Goal: Information Seeking & Learning: Find specific fact

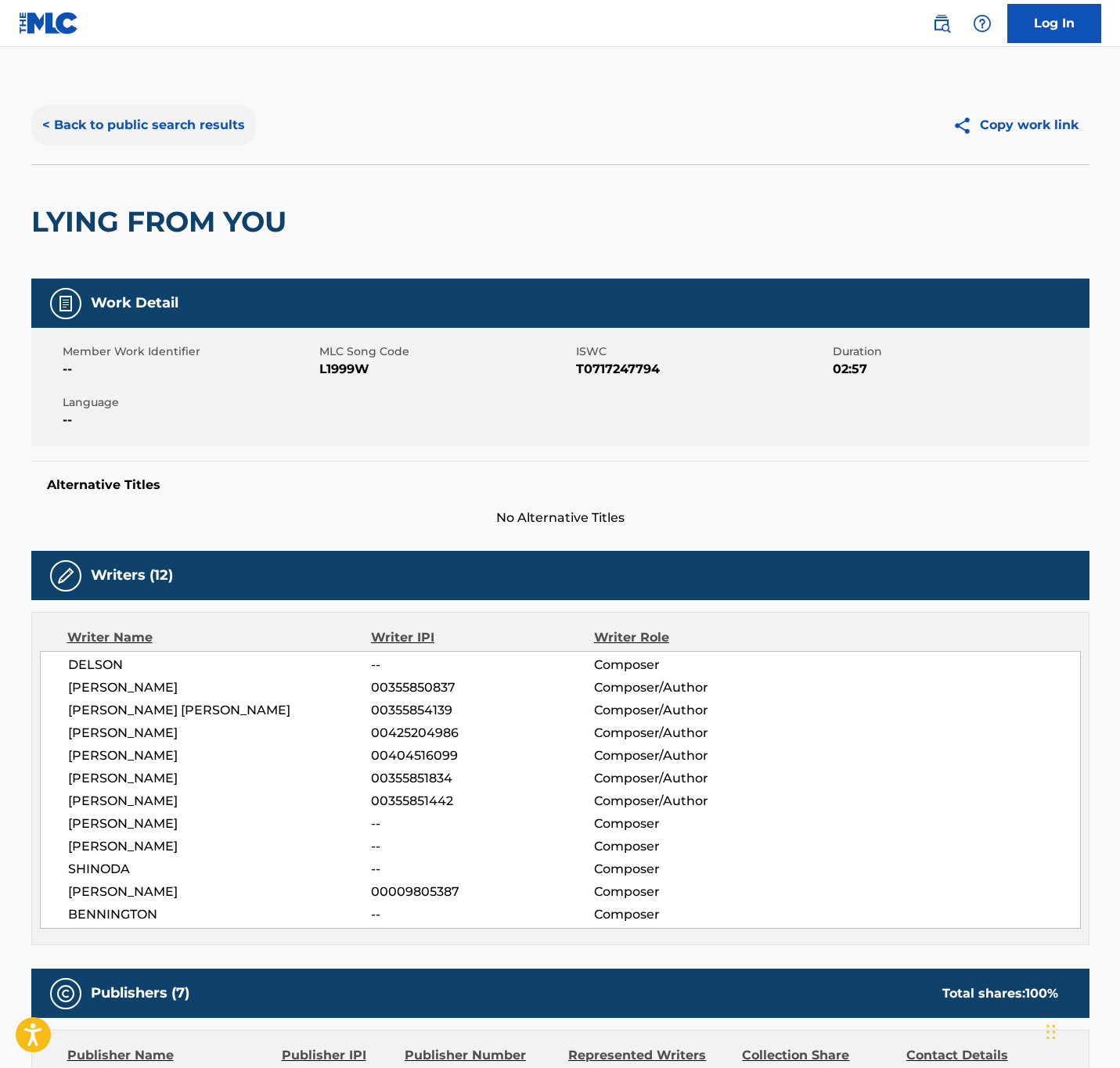
click at [221, 130] on button "< Back to public search results" at bounding box center [143, 125] width 225 height 39
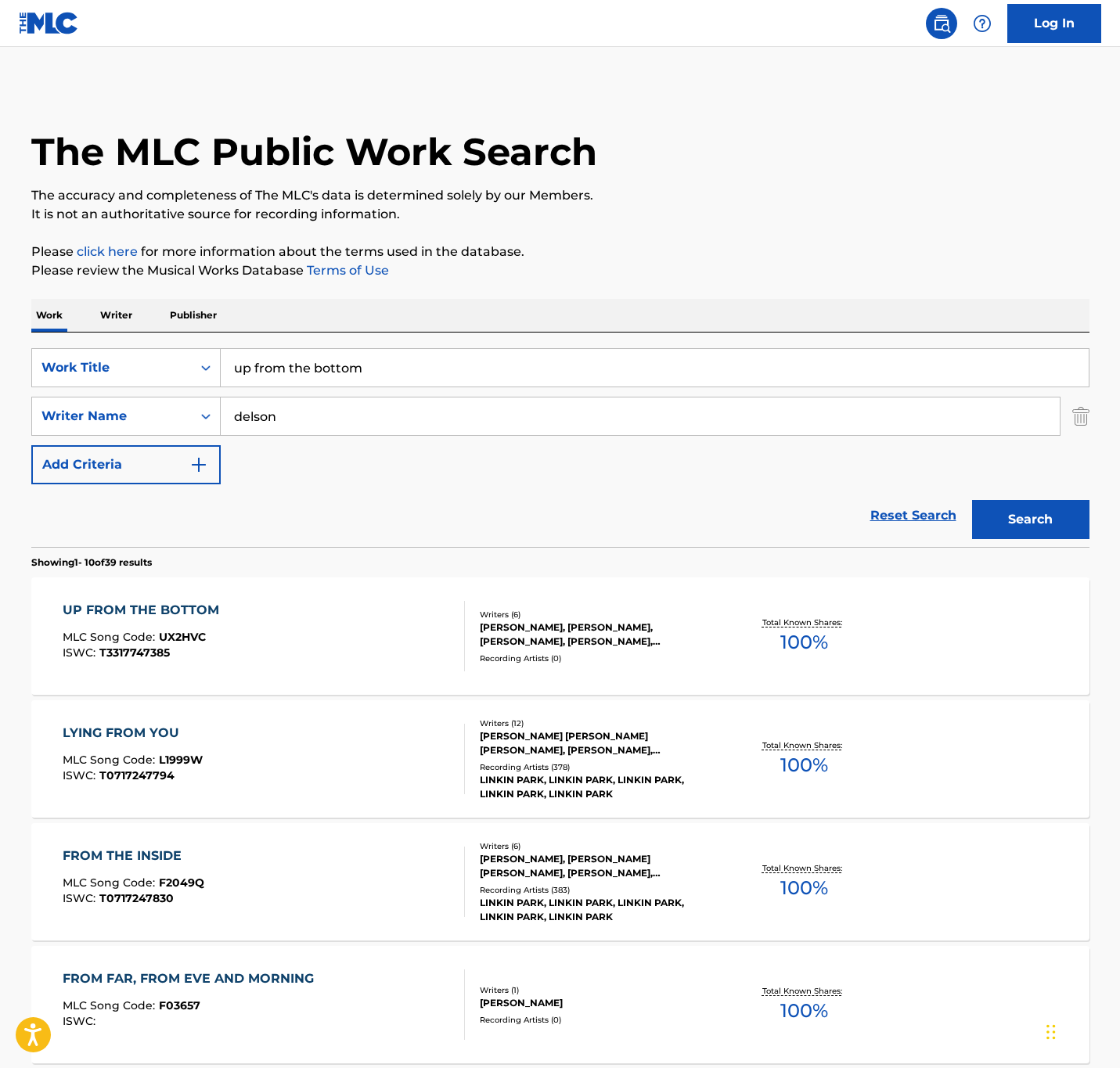
drag, startPoint x: 395, startPoint y: 360, endPoint x: -272, endPoint y: 235, distance: 678.6
click at [0, 235] on html "Accessibility Screen-Reader Guide, Feedback, and Issue Reporting | New window 0…" at bounding box center [560, 534] width 1120 height 1068
paste input "Tables"
type input "Tables"
click at [0, 360] on html "Accessibility Screen-Reader Guide, Feedback, and Issue Reporting | New window 0…" at bounding box center [560, 534] width 1120 height 1068
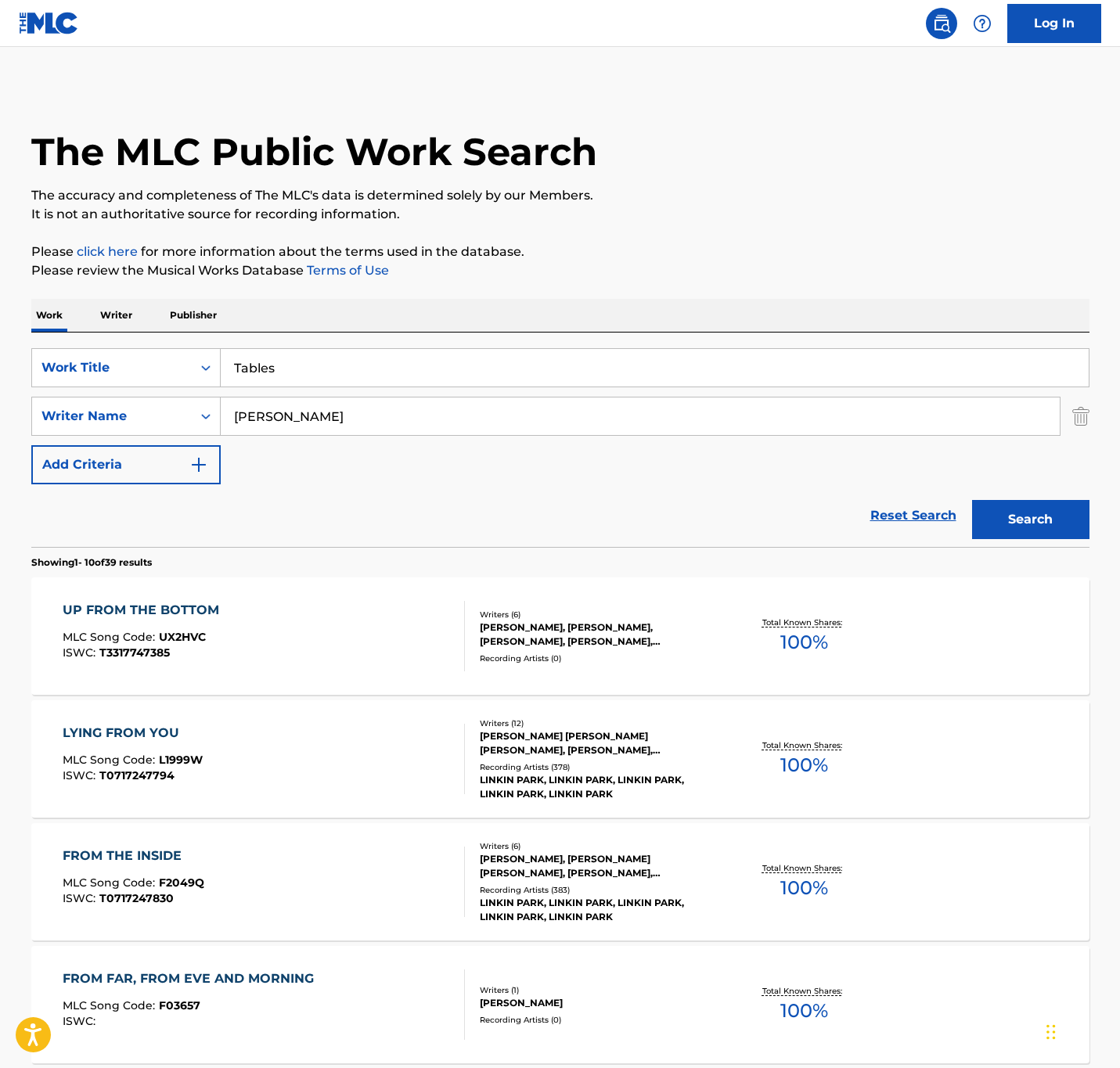
type input "[PERSON_NAME]"
click at [973, 500] on button "Search" at bounding box center [1031, 519] width 117 height 39
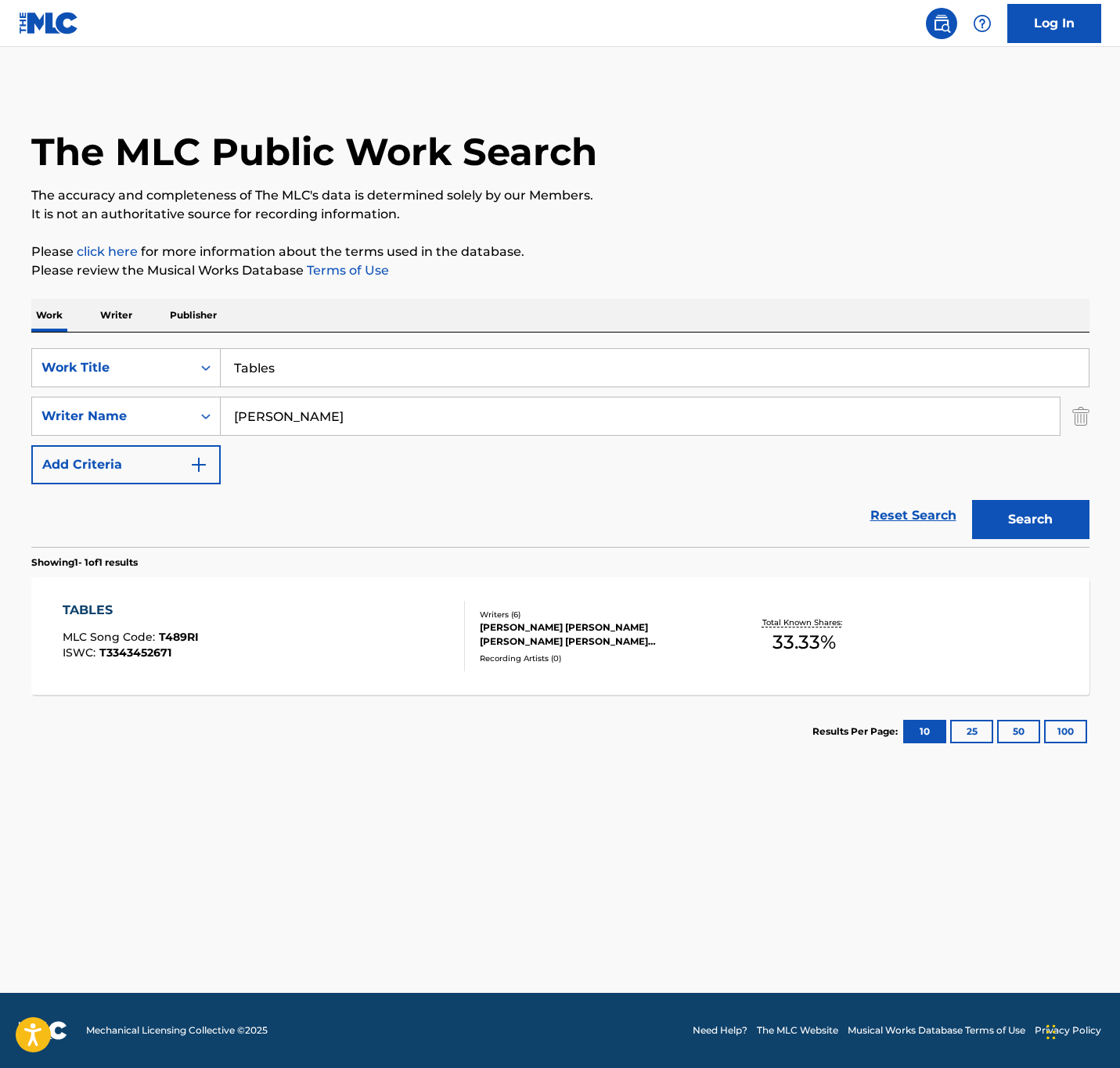
click at [336, 653] on div "TABLES MLC Song Code : T489RI ISWC : T3343452671" at bounding box center [263, 636] width 403 height 70
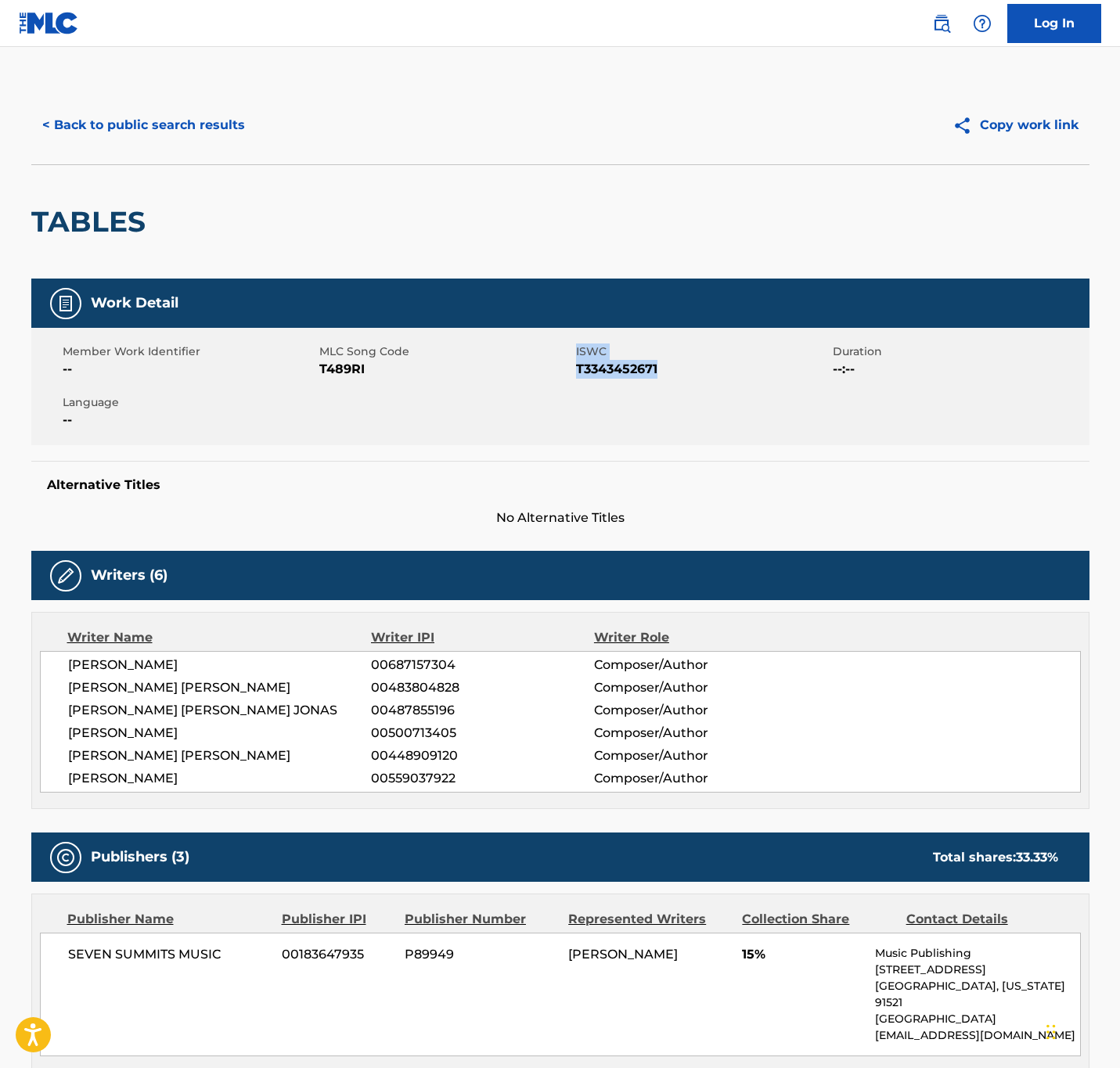
drag, startPoint x: 666, startPoint y: 366, endPoint x: 571, endPoint y: 372, distance: 95.2
click at [571, 372] on div "Member Work Identifier -- MLC Song Code T489RI ISWC T3343452671 Duration --:-- …" at bounding box center [560, 387] width 1059 height 117
click at [571, 372] on div "MLC Song Code T489RI" at bounding box center [447, 362] width 256 height 35
drag, startPoint x: 578, startPoint y: 369, endPoint x: 696, endPoint y: 384, distance: 118.9
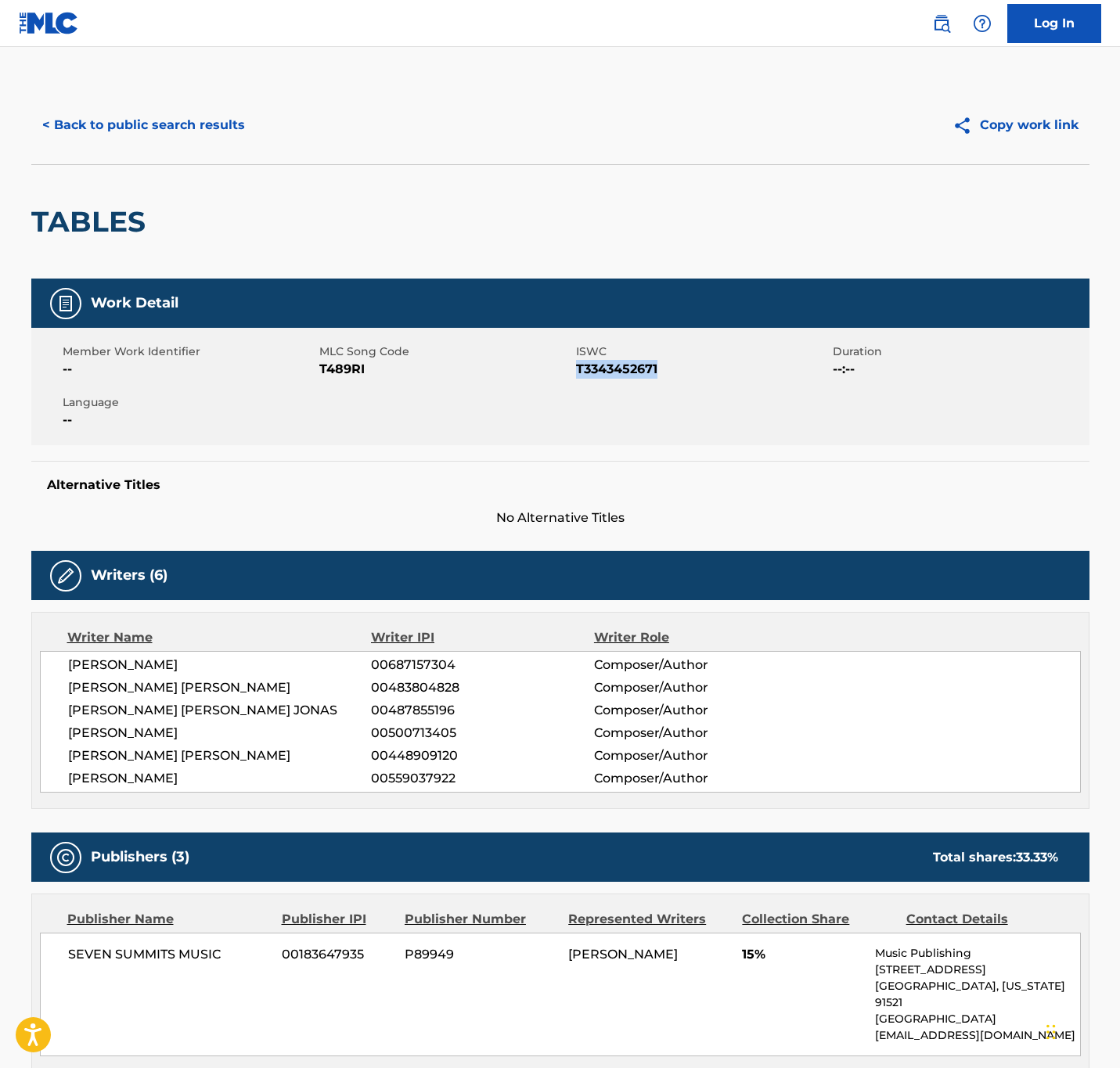
click at [696, 384] on div "Member Work Identifier -- MLC Song Code T489RI ISWC T3343452671 Duration --:-- …" at bounding box center [560, 387] width 1059 height 117
copy span "T3343452671"
click at [186, 126] on button "< Back to public search results" at bounding box center [143, 125] width 225 height 39
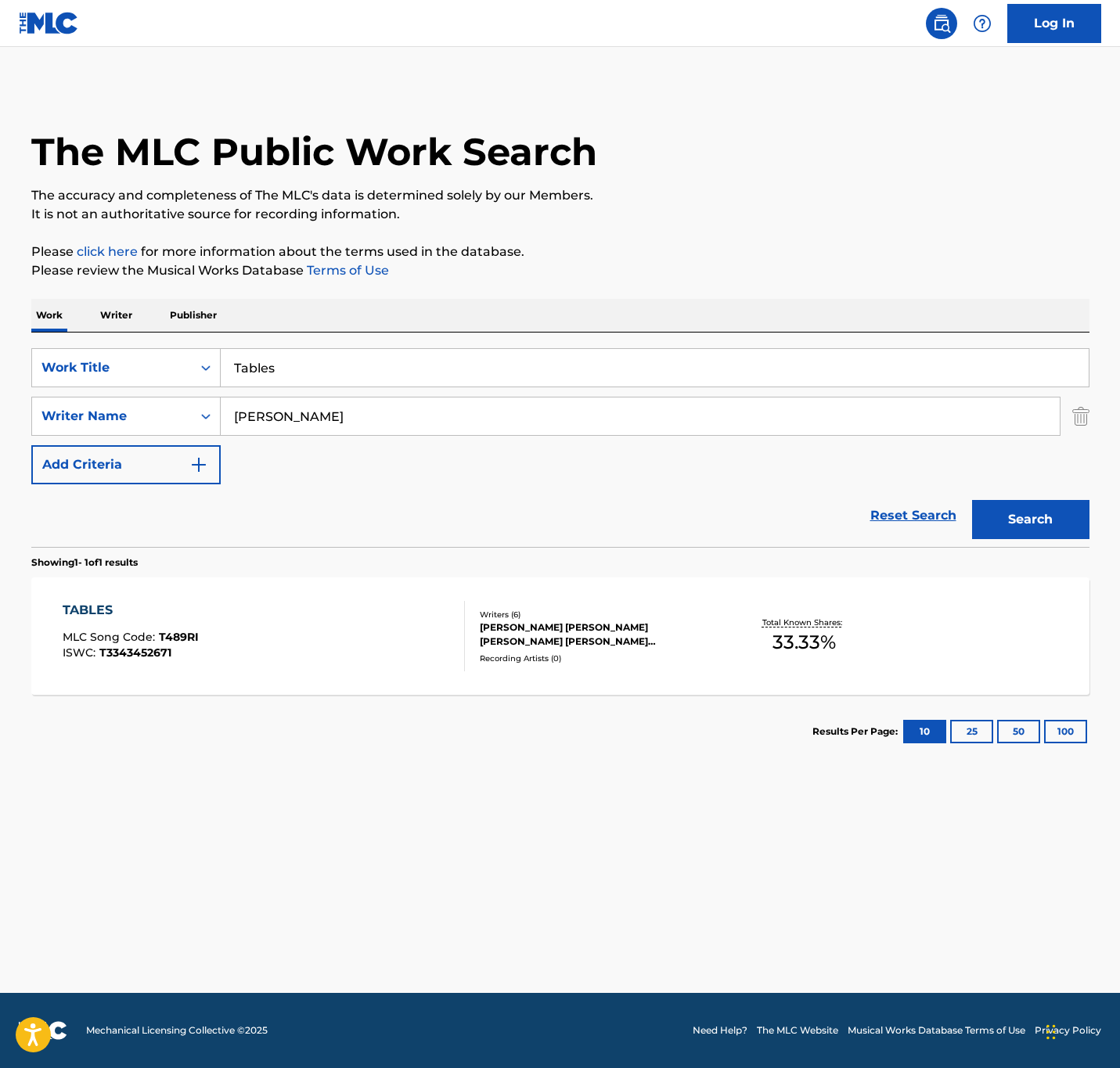
drag, startPoint x: 449, startPoint y: 362, endPoint x: -202, endPoint y: 346, distance: 651.2
click at [0, 346] on html "Accessibility Screen-Reader Guide, Feedback, and Issue Reporting | New window 0…" at bounding box center [560, 534] width 1120 height 1068
paste input "GREETINGS FROM YOUR HOMETOWN"
type input "GREETINGS FROM YOUR HOMETOWN"
drag, startPoint x: 418, startPoint y: 414, endPoint x: 118, endPoint y: 383, distance: 301.6
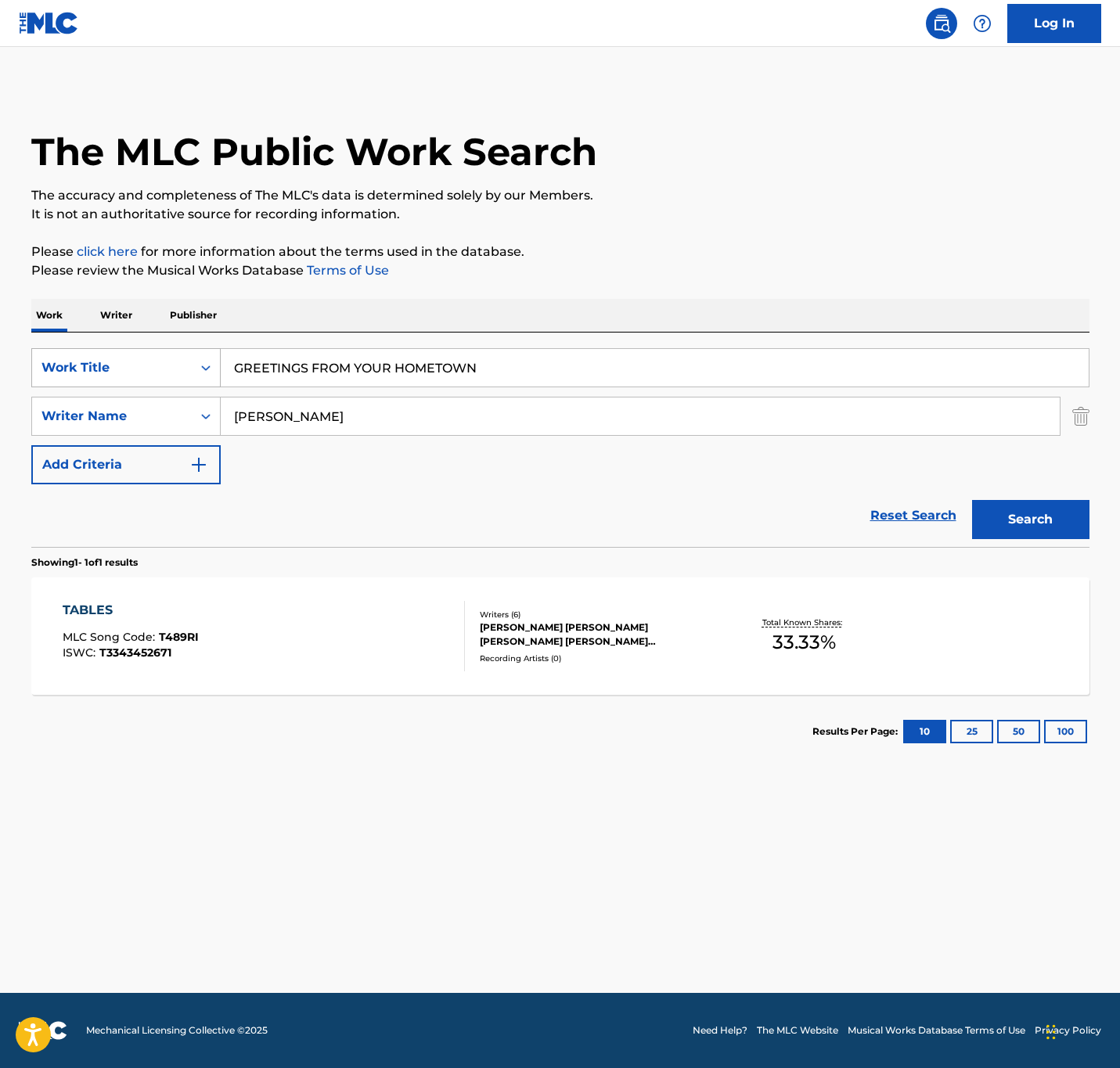
click at [118, 383] on div "SearchWithCriteriaa0712397-3d05-4dc7-b097-0413d2c78c5a Work Title GREETINGS FRO…" at bounding box center [560, 416] width 1059 height 136
click at [973, 500] on button "Search" at bounding box center [1031, 519] width 117 height 39
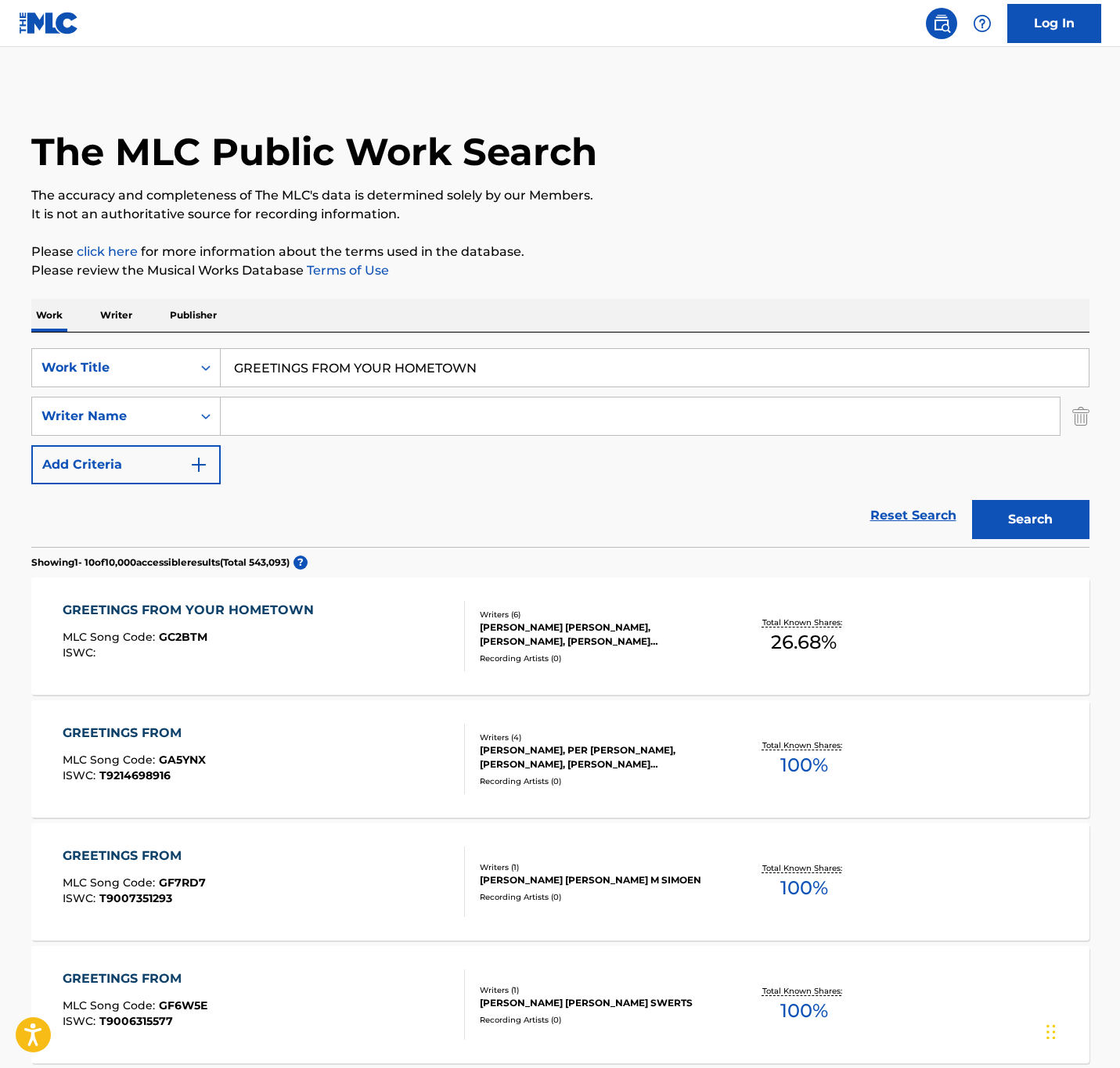
click at [388, 614] on div "GREETINGS FROM YOUR HOMETOWN MLC Song Code : GC2BTM ISWC :" at bounding box center [263, 636] width 403 height 70
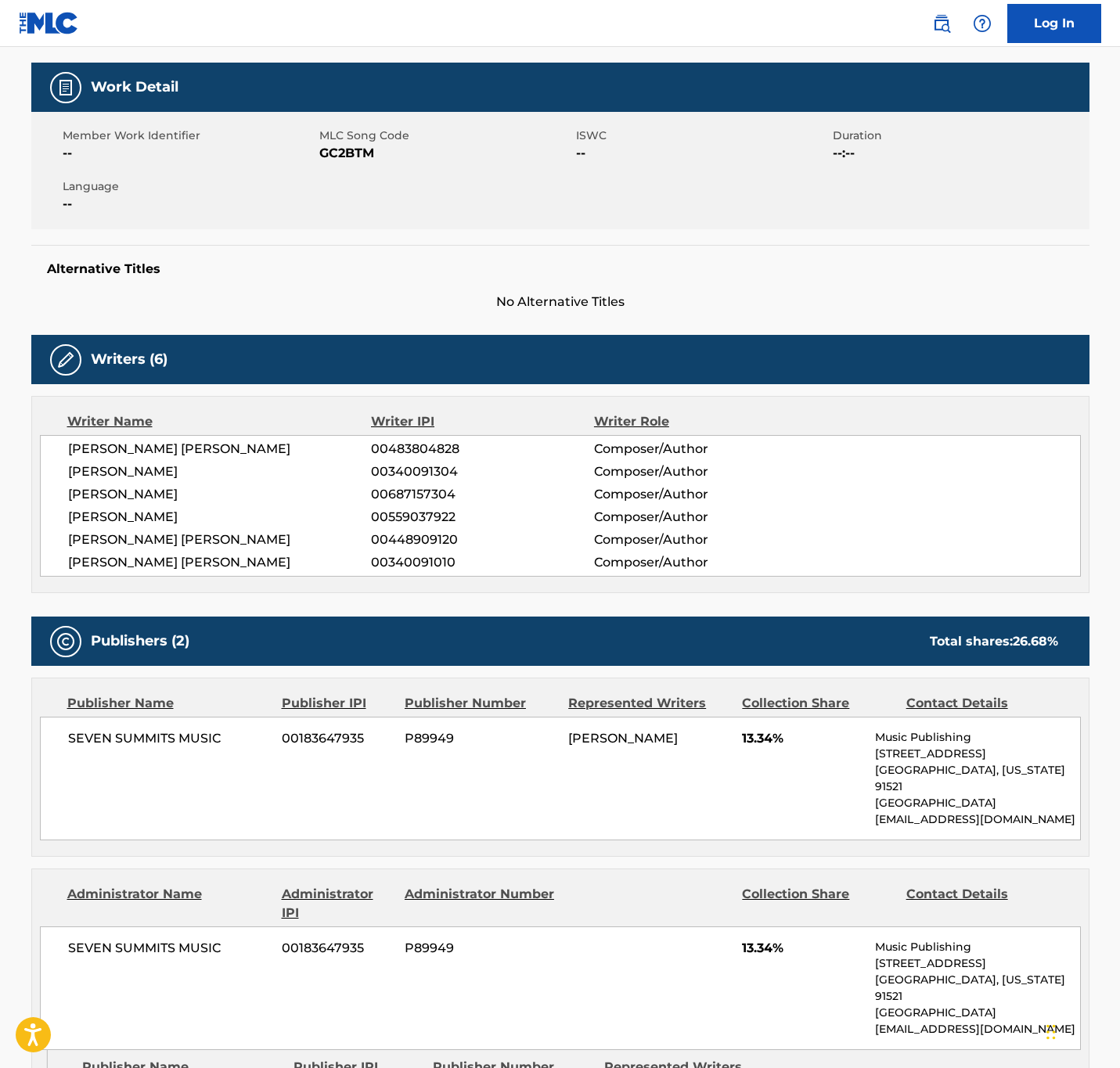
scroll to position [214, 0]
